Goal: Transaction & Acquisition: Purchase product/service

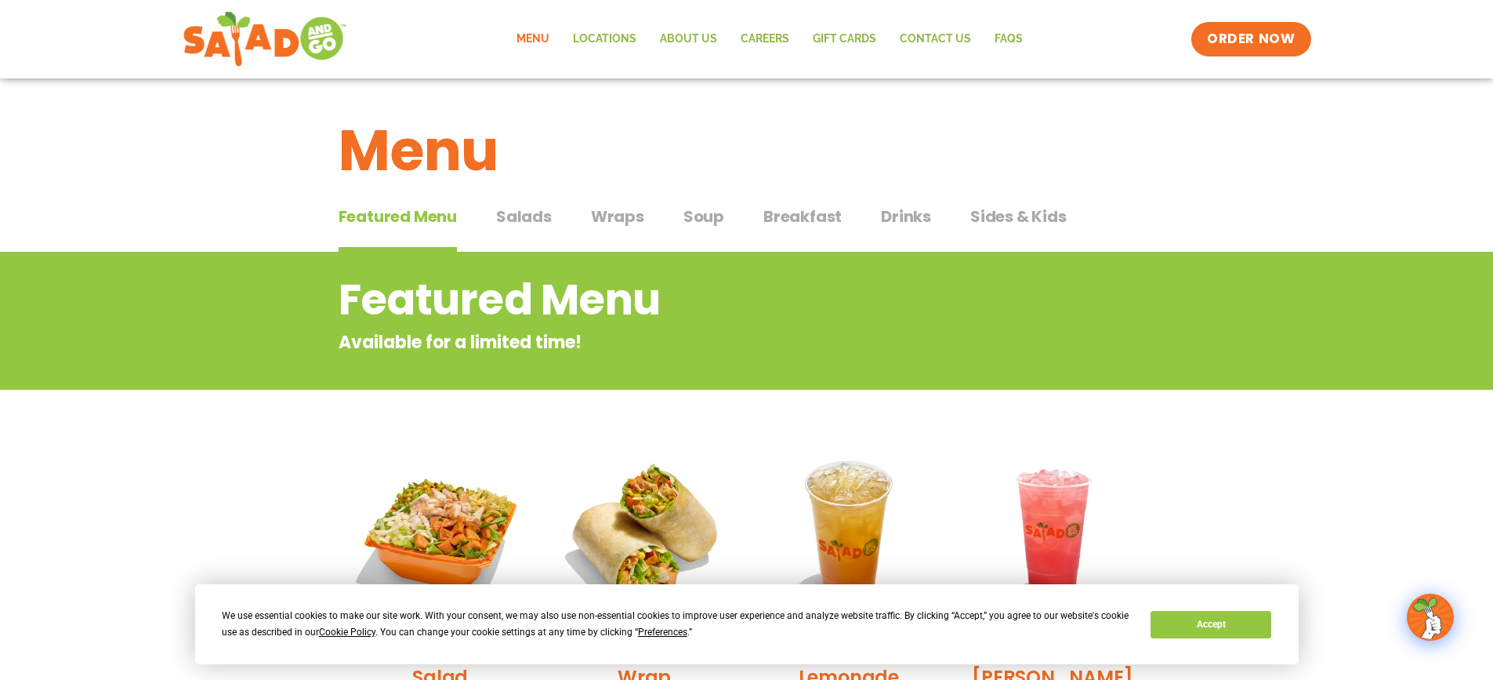
click at [529, 215] on span "Salads" at bounding box center [524, 217] width 56 height 24
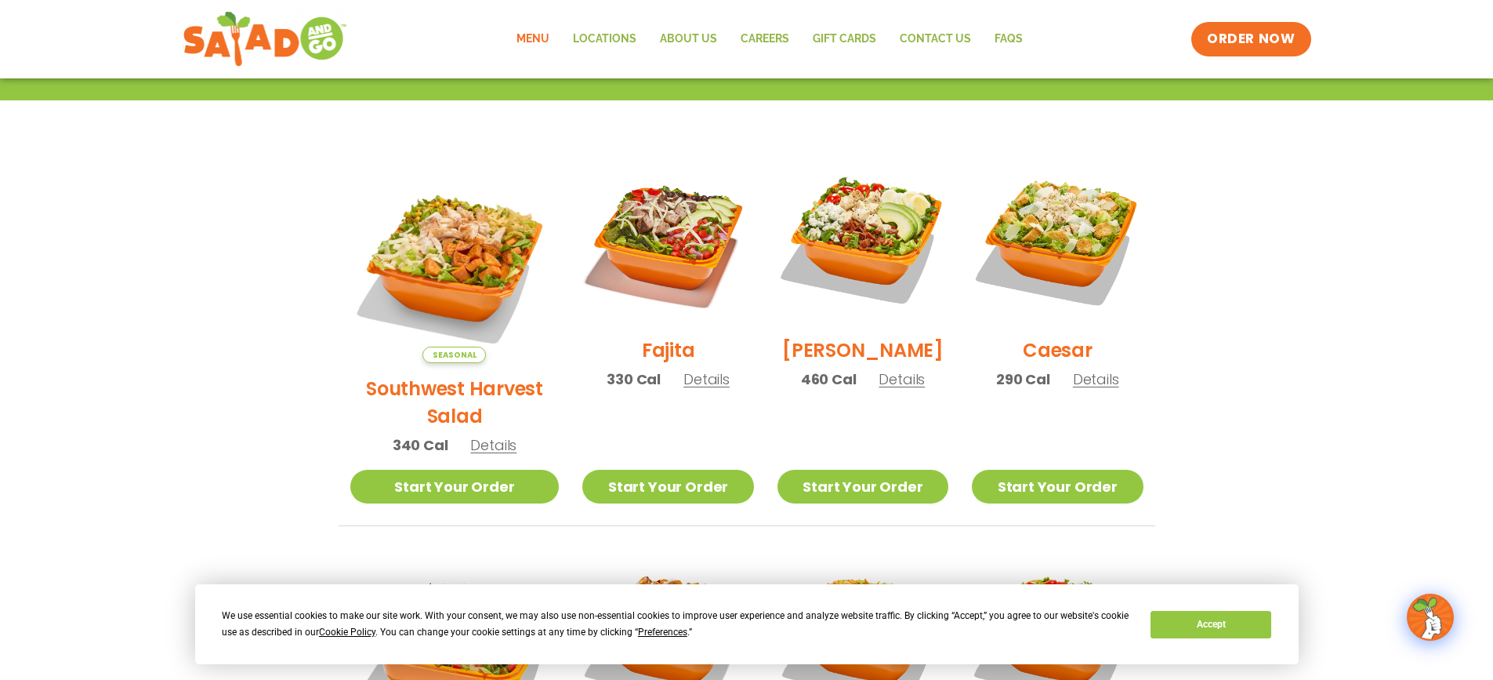
scroll to position [348, 0]
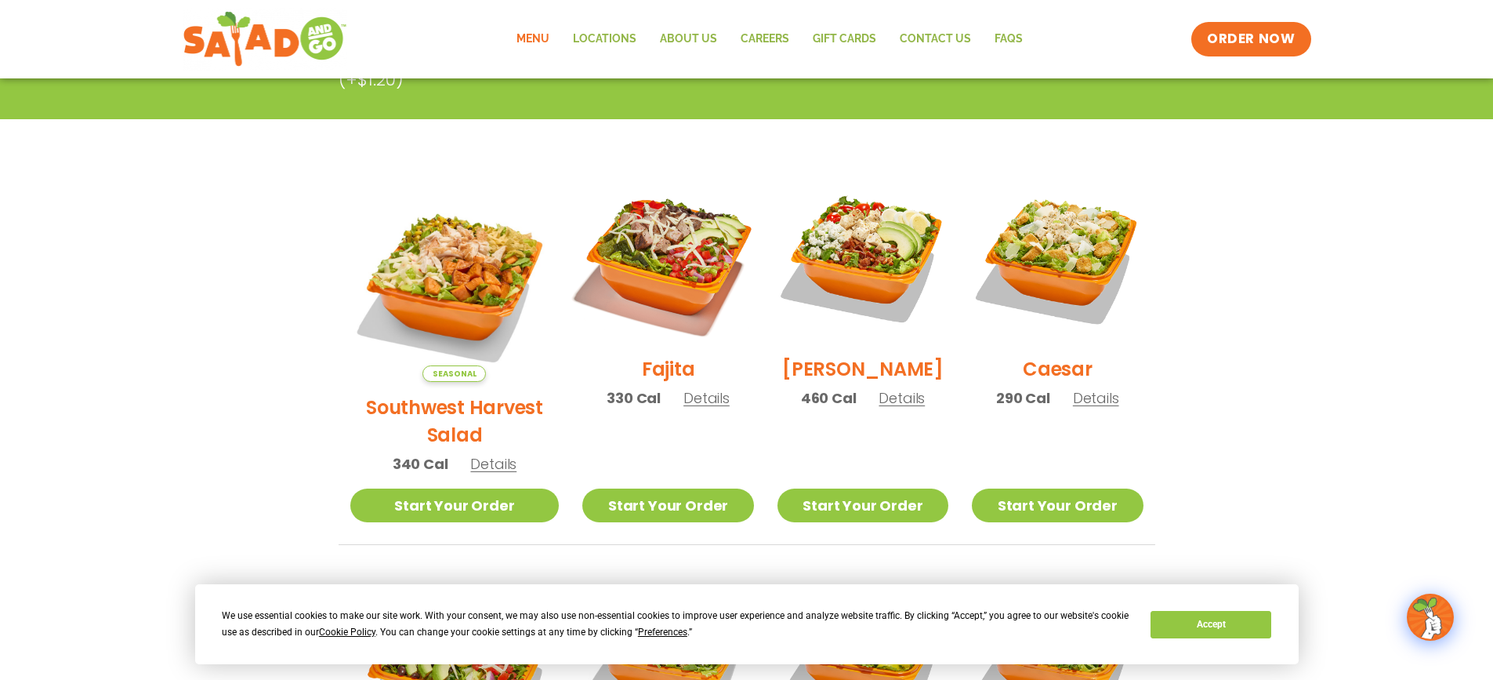
click at [605, 231] on img at bounding box center [668, 258] width 201 height 201
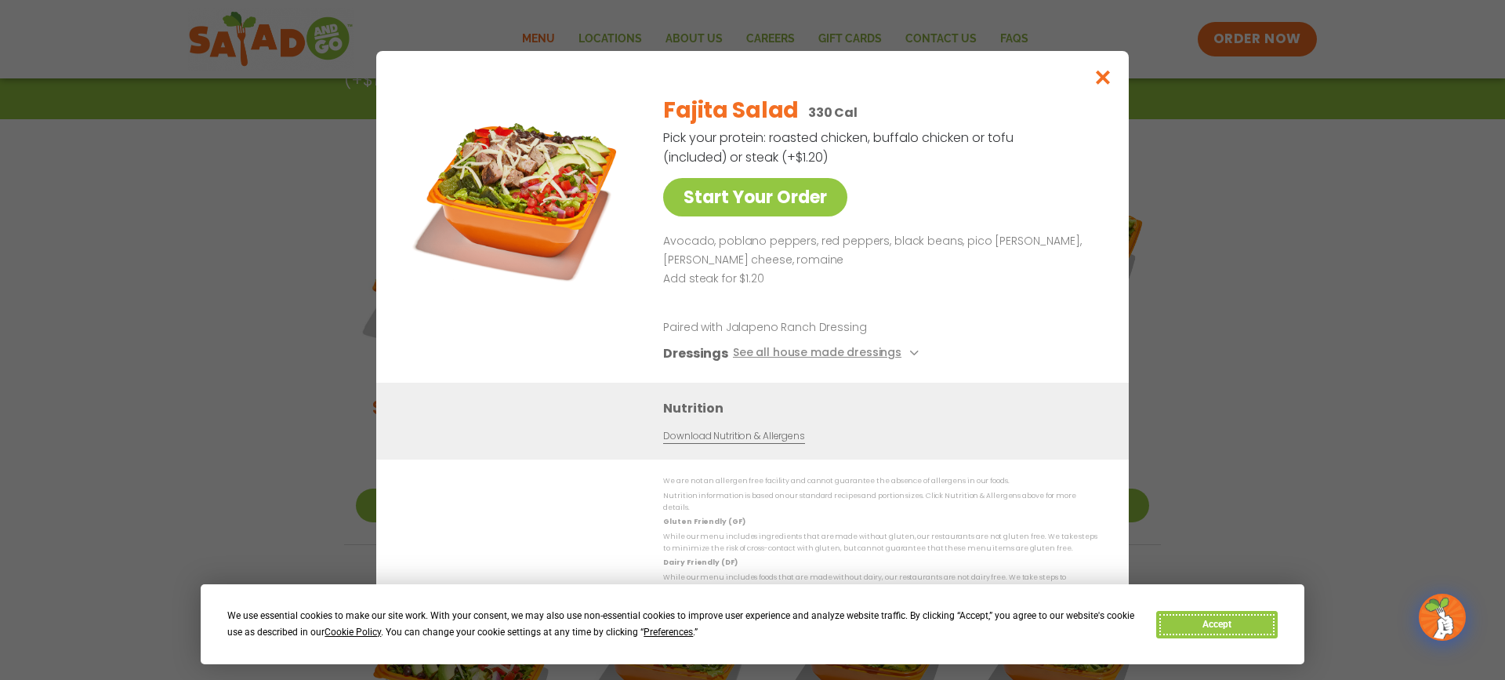
click at [1238, 625] on button "Accept" at bounding box center [1216, 624] width 121 height 27
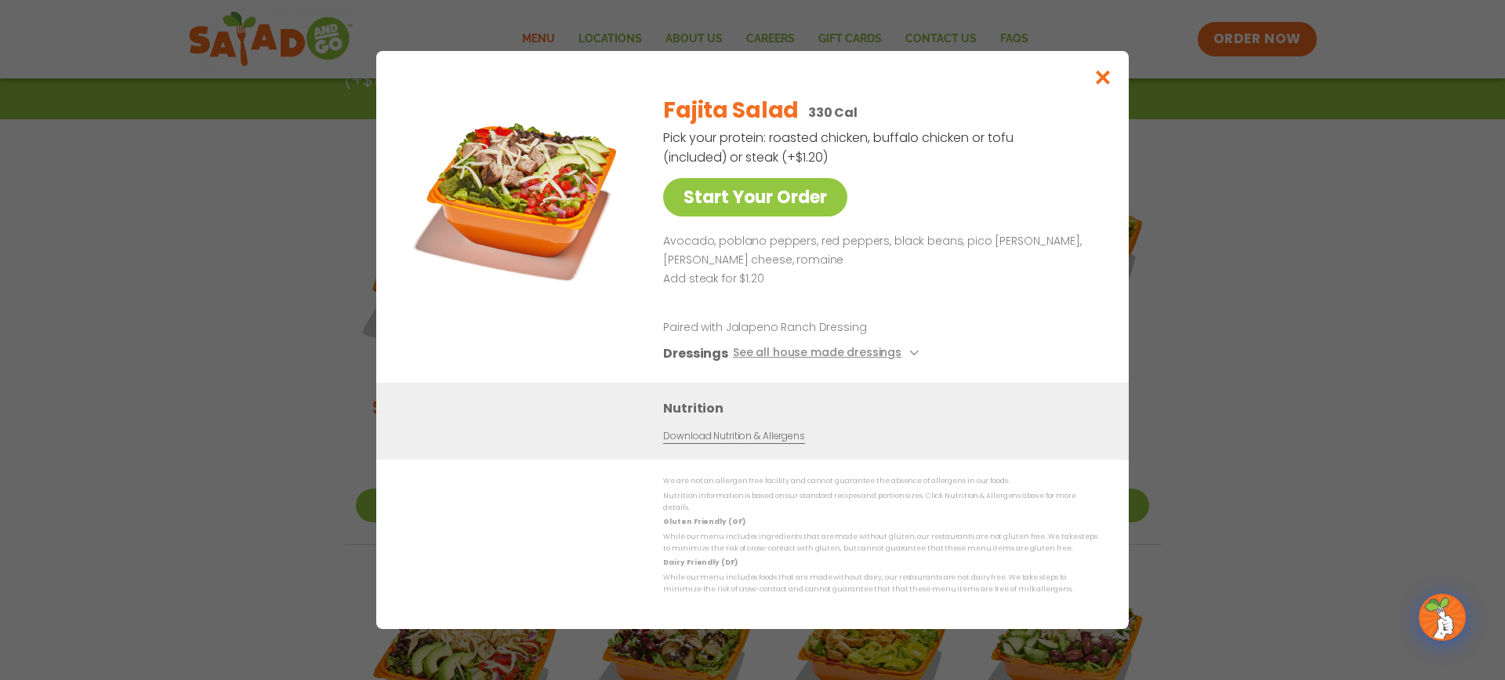
click at [527, 185] on img at bounding box center [521, 191] width 219 height 219
click at [1103, 80] on icon "Close modal" at bounding box center [1103, 77] width 20 height 16
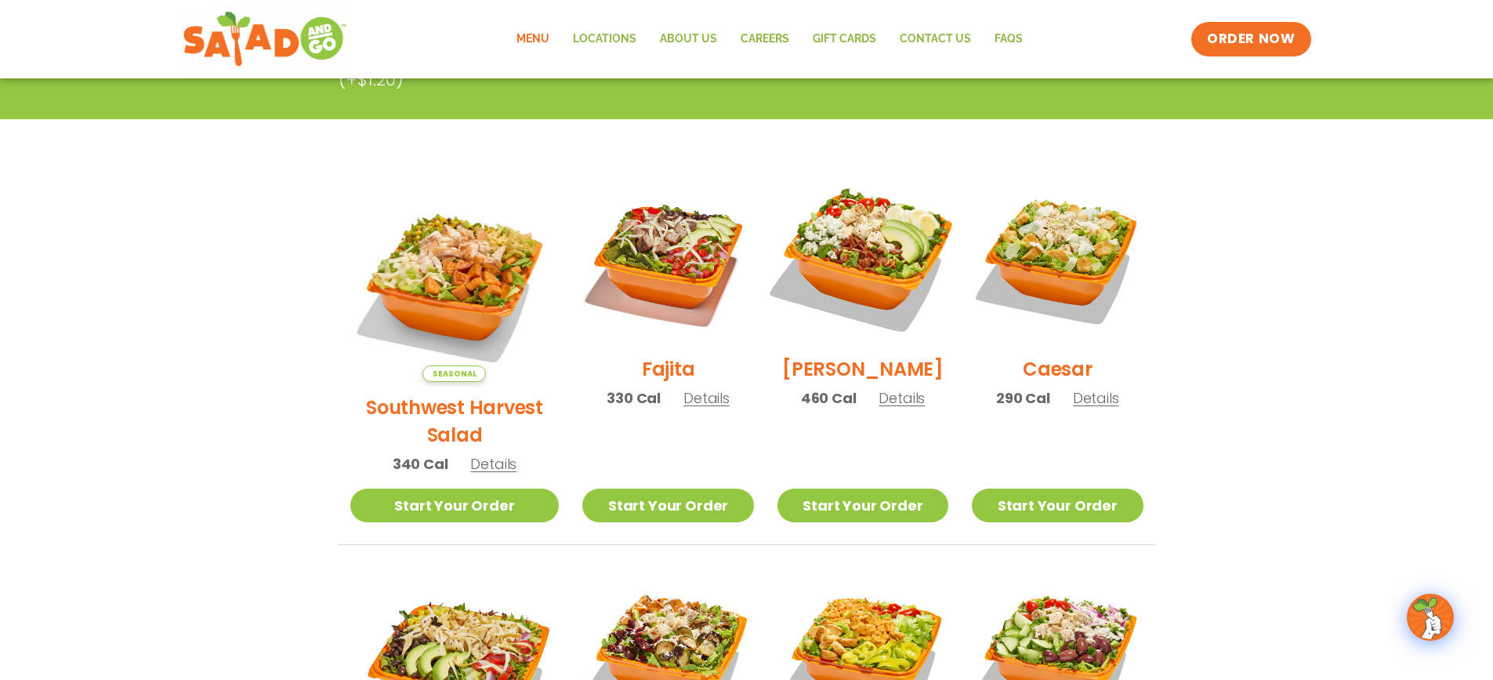
click at [870, 245] on img at bounding box center [863, 258] width 201 height 201
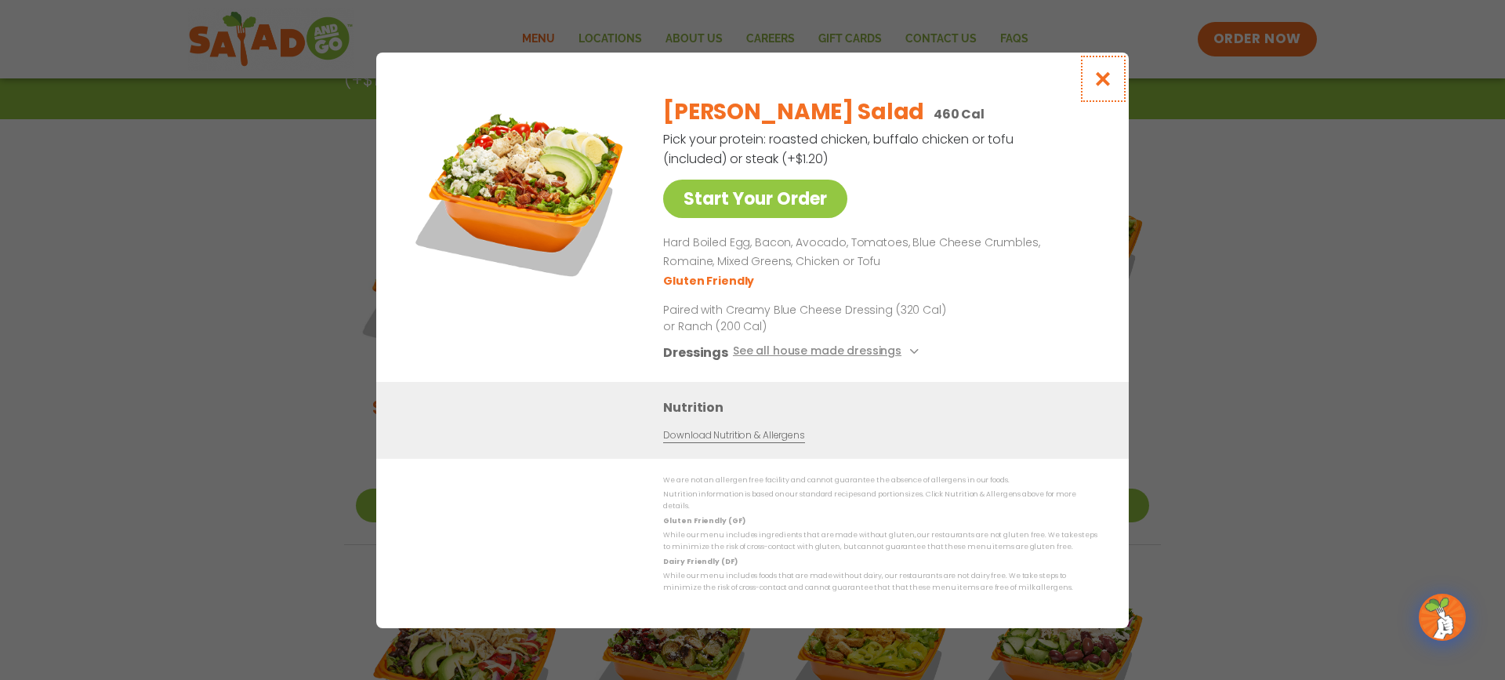
click at [1099, 87] on icon "Close modal" at bounding box center [1103, 79] width 20 height 16
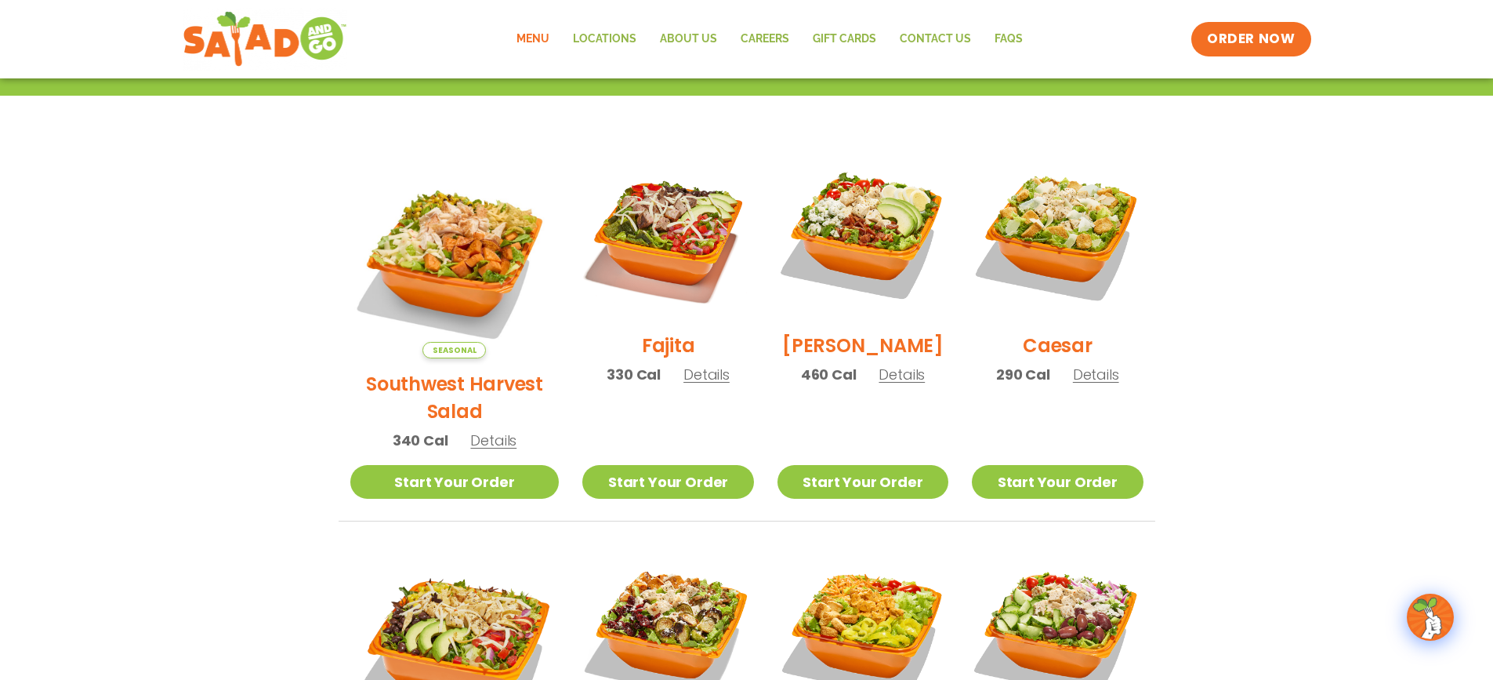
scroll to position [426, 0]
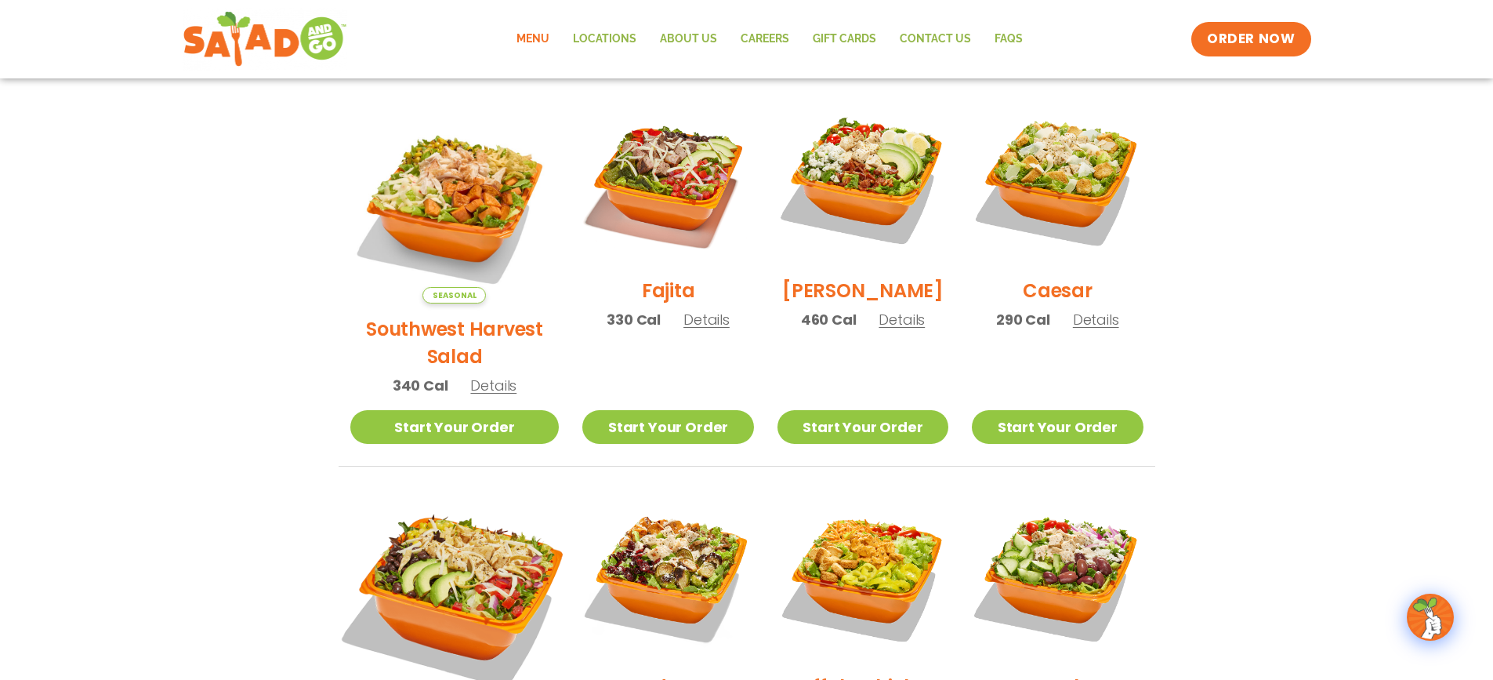
click at [437, 531] on img at bounding box center [454, 594] width 245 height 245
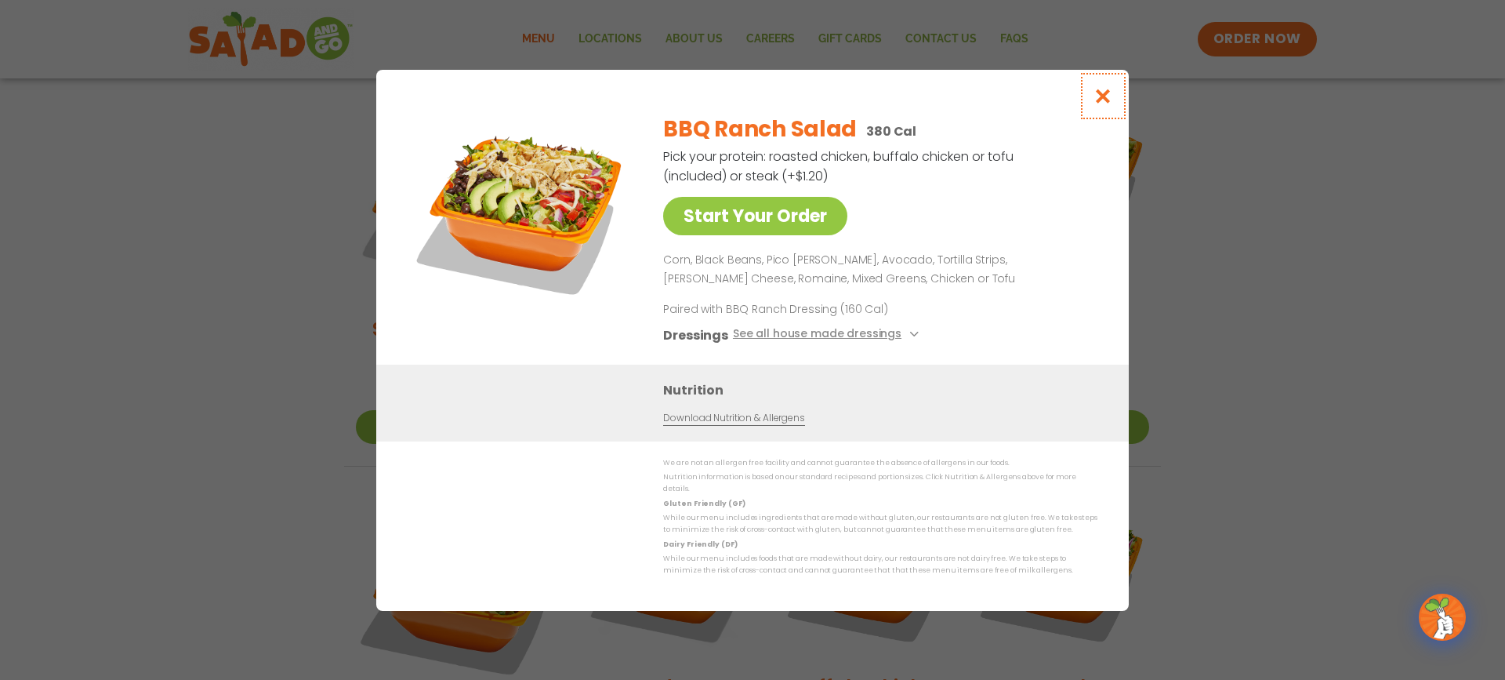
click at [1107, 96] on icon "Close modal" at bounding box center [1103, 96] width 20 height 16
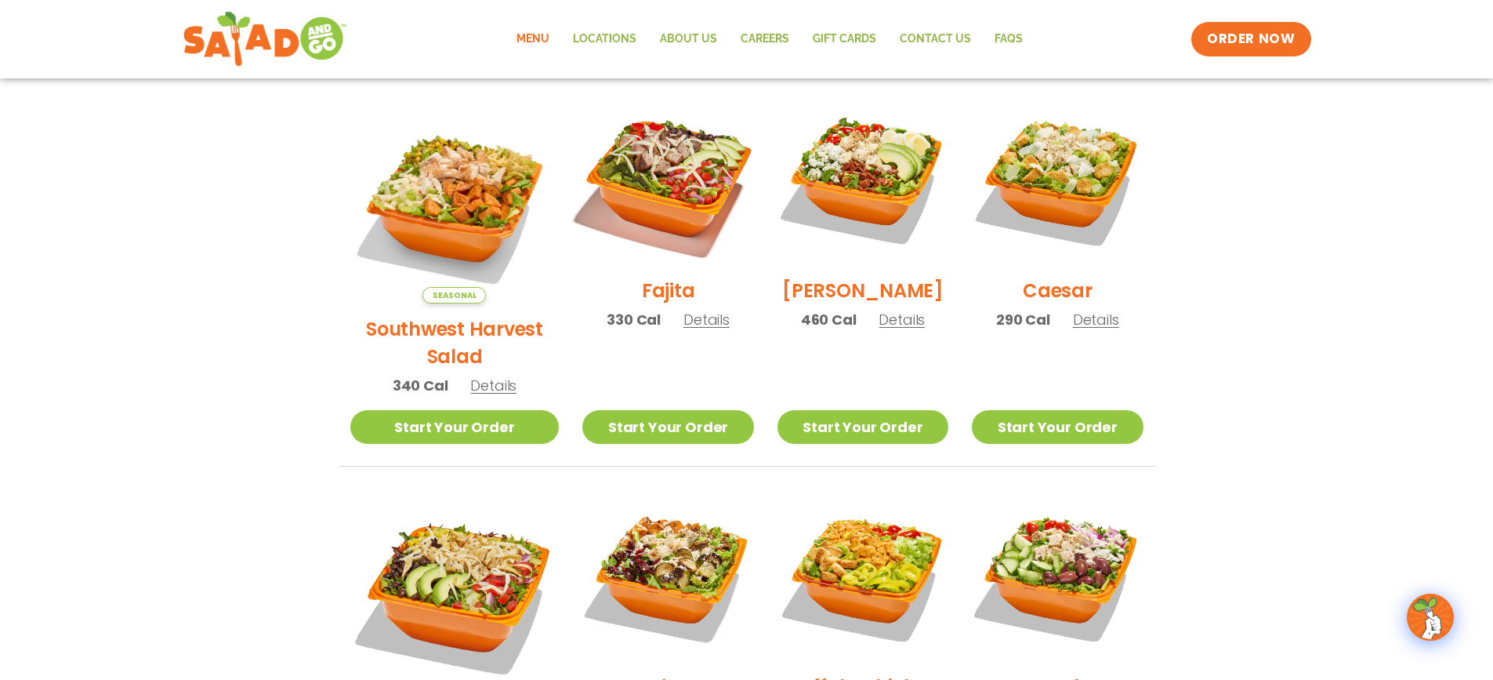
click at [618, 181] on img at bounding box center [668, 179] width 201 height 201
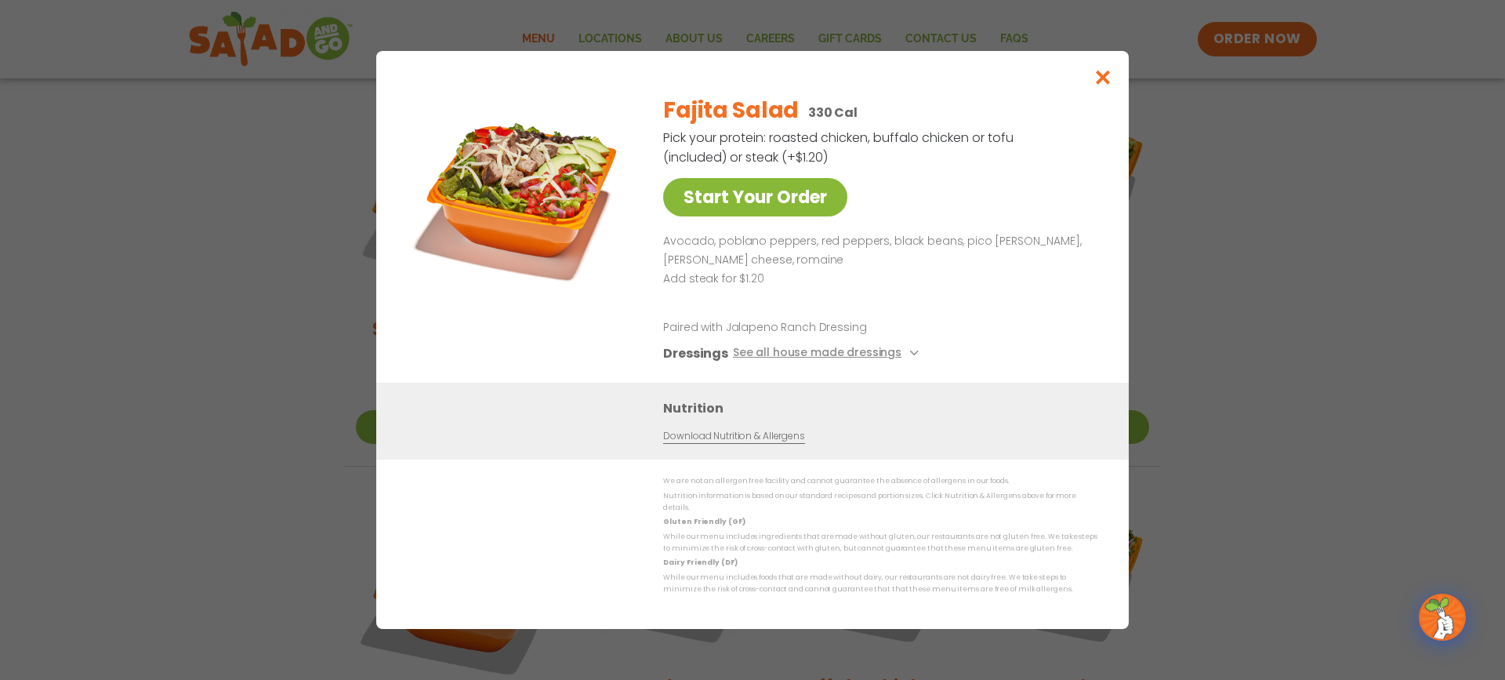
click at [715, 196] on link "Start Your Order" at bounding box center [755, 197] width 184 height 38
click at [851, 354] on button "See all house made dressings" at bounding box center [828, 353] width 190 height 20
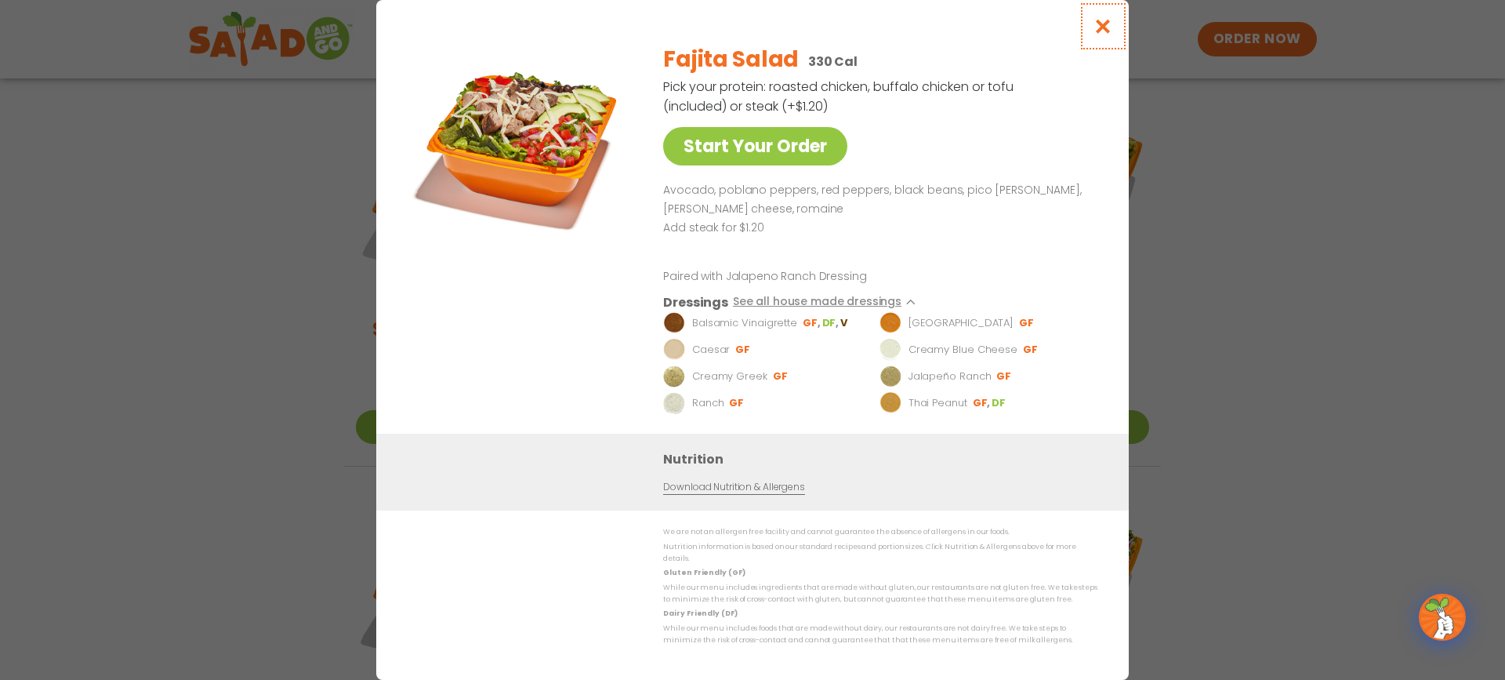
click at [1097, 27] on icon "Close modal" at bounding box center [1103, 26] width 20 height 16
